Goal: Task Accomplishment & Management: Manage account settings

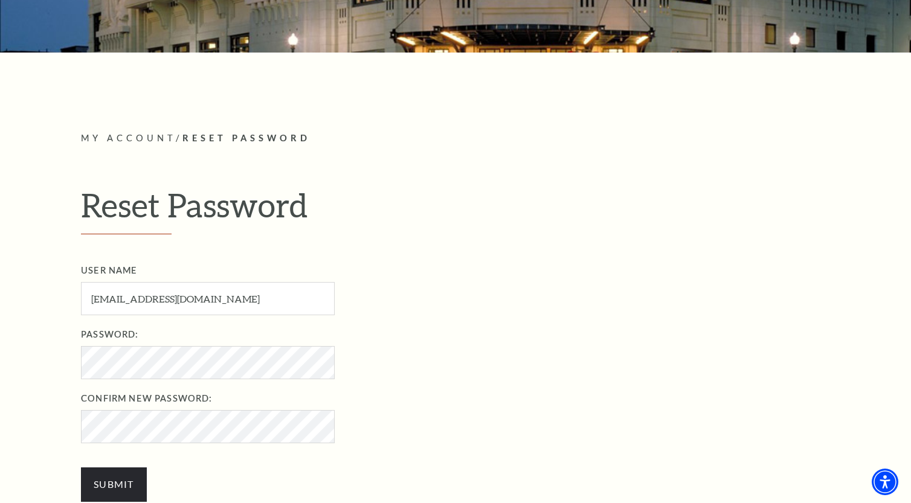
scroll to position [262, 0]
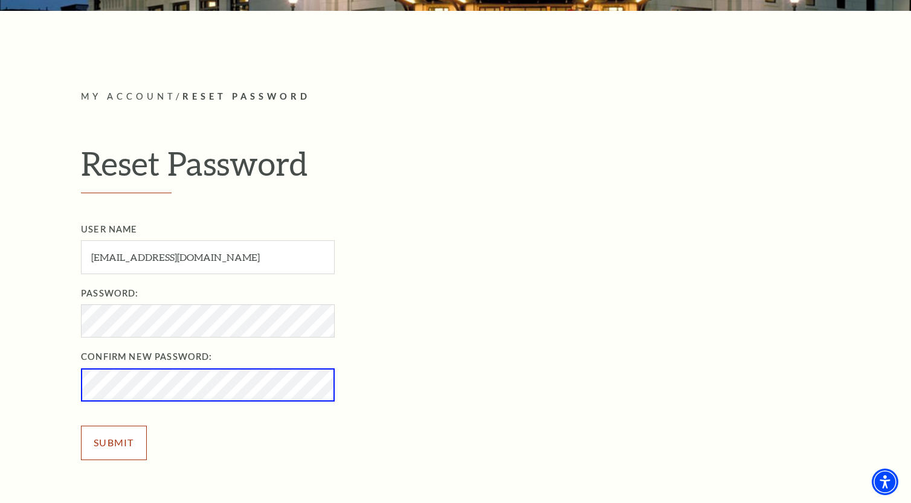
click at [141, 445] on input "Submit" at bounding box center [114, 443] width 66 height 34
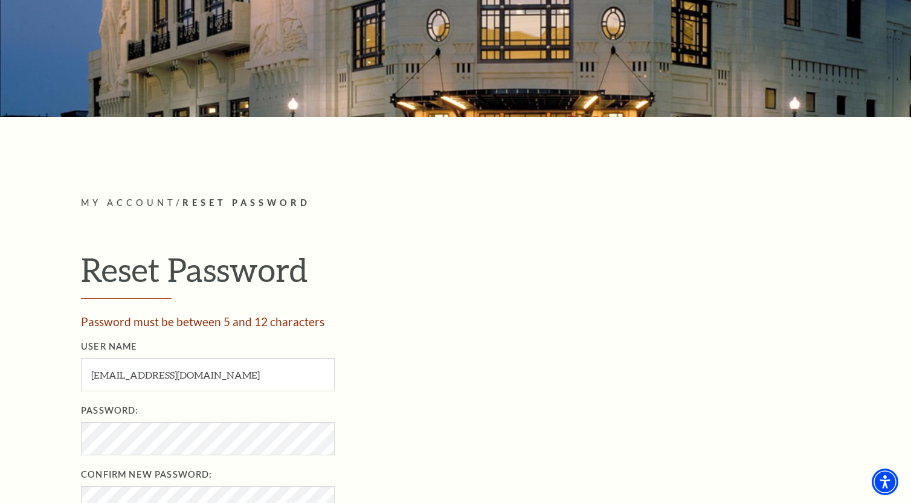
scroll to position [242, 0]
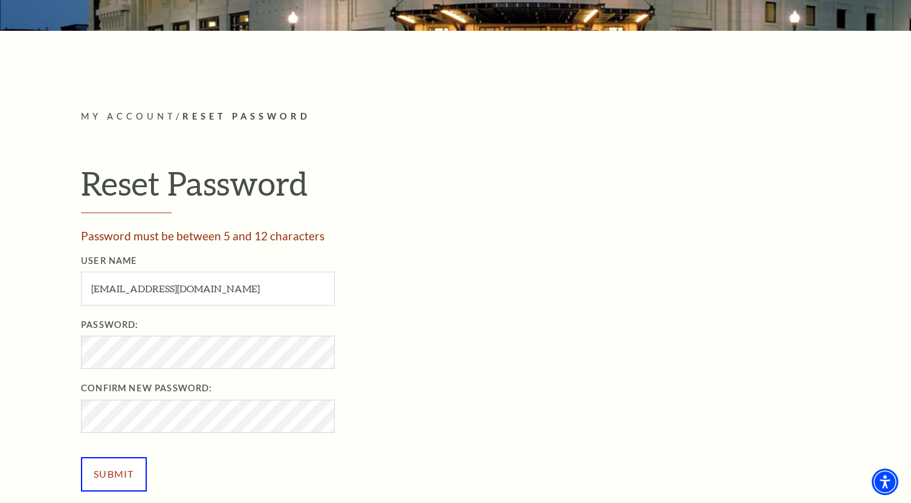
click at [81, 457] on input "Submit" at bounding box center [114, 474] width 66 height 34
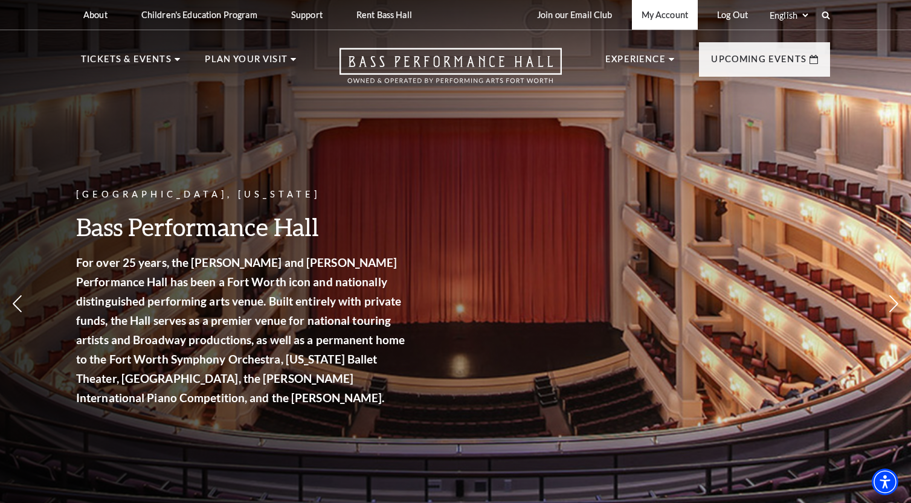
click at [664, 15] on link "My Account" at bounding box center [665, 15] width 66 height 30
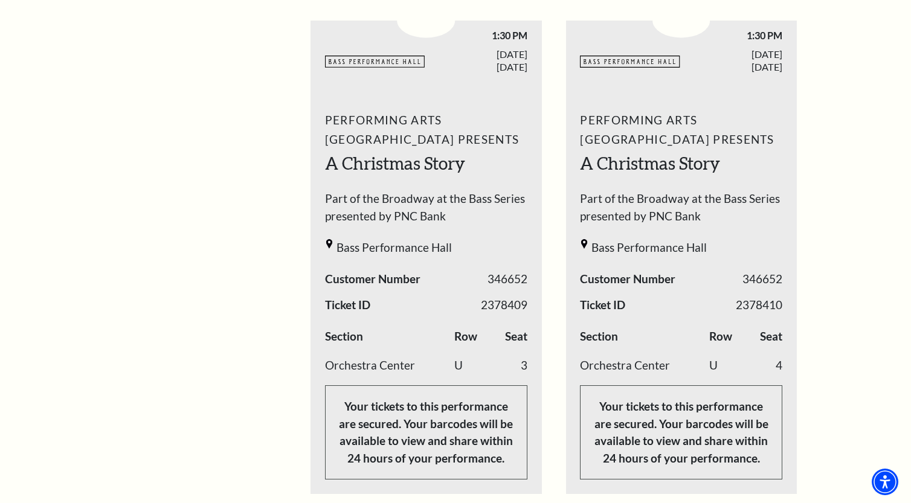
scroll to position [564, 0]
